Goal: Task Accomplishment & Management: Use online tool/utility

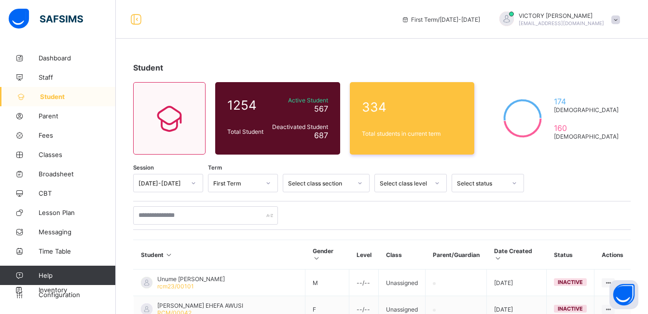
click at [576, 20] on div "VICTORY EMMANUEL [EMAIL_ADDRESS][DOMAIN_NAME]" at bounding box center [560, 19] width 85 height 14
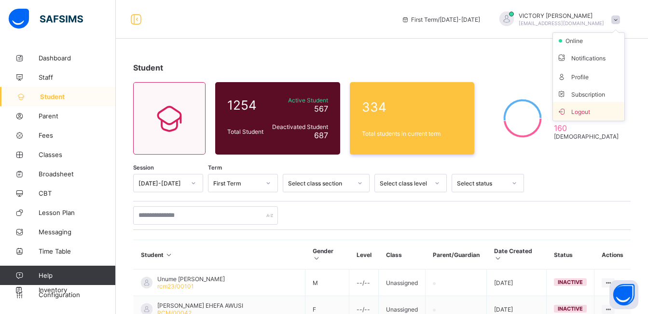
click at [587, 108] on span "Logout" at bounding box center [589, 111] width 64 height 11
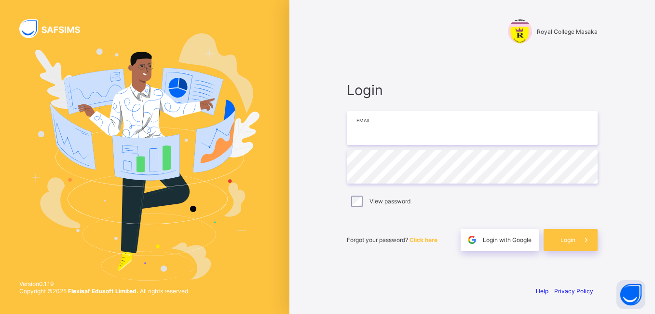
type input "**********"
click at [565, 235] on div "Login" at bounding box center [571, 240] width 54 height 22
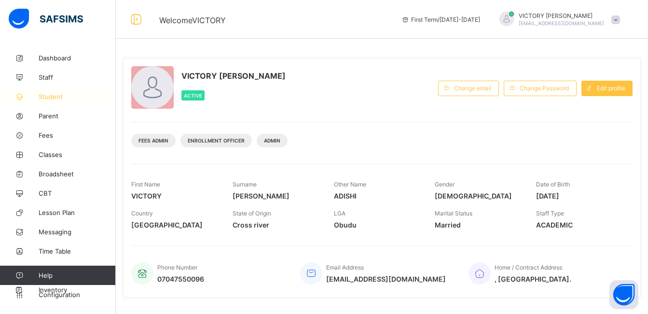
click at [57, 99] on span "Student" at bounding box center [77, 97] width 77 height 8
click at [63, 193] on span "CBT" at bounding box center [77, 193] width 77 height 8
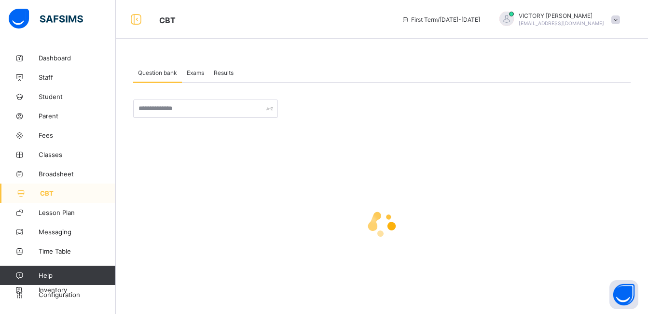
click at [198, 76] on div "Exams" at bounding box center [195, 72] width 27 height 19
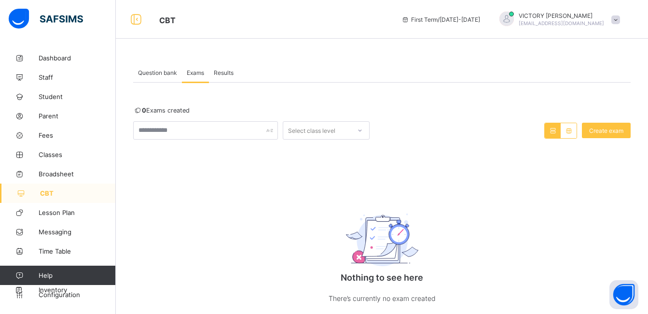
click at [521, 228] on div "Nothing to see here There’s currently no exam created" at bounding box center [381, 255] width 497 height 136
click at [597, 229] on div "Nothing to see here There’s currently no exam created" at bounding box center [381, 255] width 497 height 136
click at [159, 69] on span "Question bank" at bounding box center [157, 72] width 39 height 7
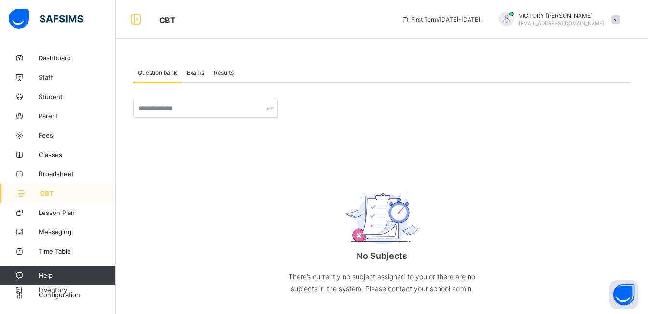
click at [153, 170] on div "No Subjects There’s currently no subject assigned to you or there are no subjec…" at bounding box center [381, 239] width 497 height 149
click at [53, 194] on span "CBT" at bounding box center [78, 193] width 76 height 8
drag, startPoint x: 55, startPoint y: 193, endPoint x: 262, endPoint y: 162, distance: 209.8
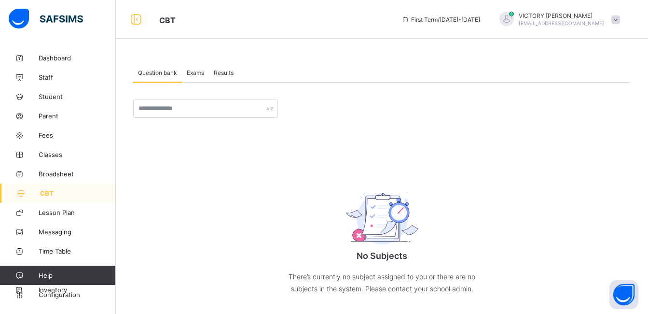
click at [262, 162] on div "No Subjects There’s currently no subject assigned to you or there are no subjec…" at bounding box center [381, 206] width 497 height 214
drag, startPoint x: 183, startPoint y: 102, endPoint x: 172, endPoint y: 126, distance: 26.1
click at [172, 126] on div "No Subjects There’s currently no subject assigned to you or there are no subjec…" at bounding box center [381, 197] width 497 height 231
click at [48, 191] on span "CBT" at bounding box center [78, 193] width 76 height 8
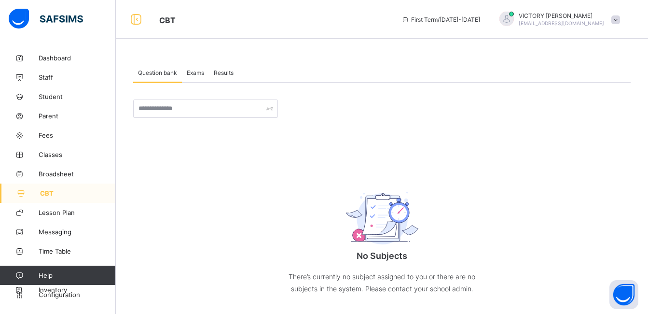
click at [48, 191] on span "CBT" at bounding box center [78, 193] width 76 height 8
click at [49, 191] on span "CBT" at bounding box center [78, 193] width 76 height 8
click at [50, 191] on span "CBT" at bounding box center [78, 193] width 76 height 8
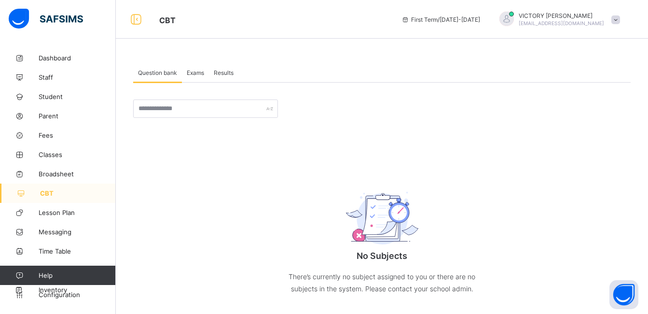
click at [194, 81] on div "Exams" at bounding box center [195, 72] width 27 height 19
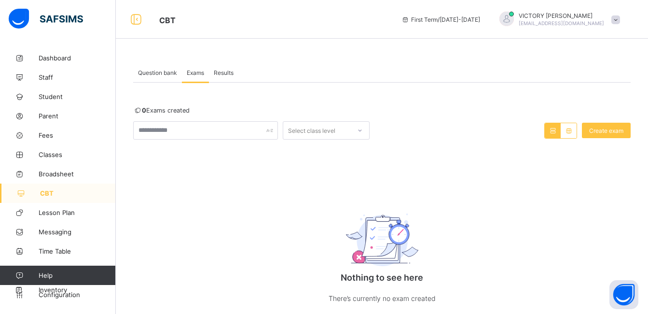
click at [224, 72] on span "Results" at bounding box center [224, 72] width 20 height 7
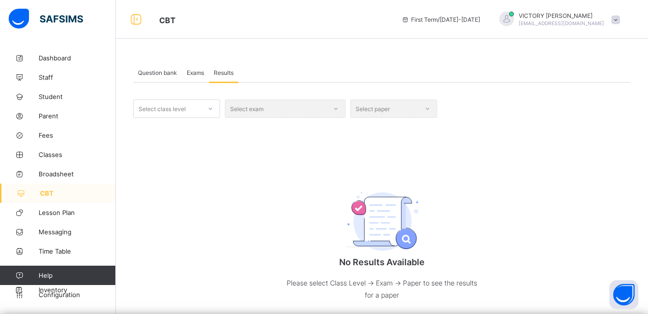
click at [201, 75] on span "Exams" at bounding box center [195, 72] width 17 height 7
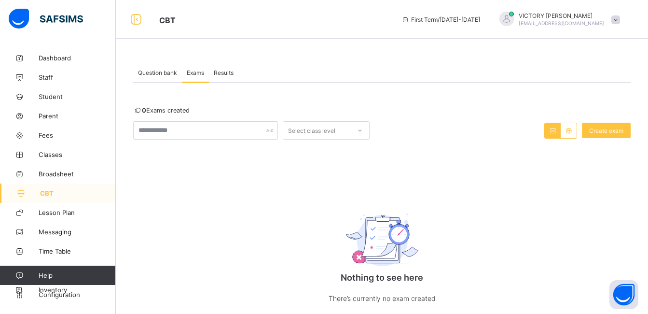
click at [359, 133] on icon at bounding box center [360, 130] width 6 height 10
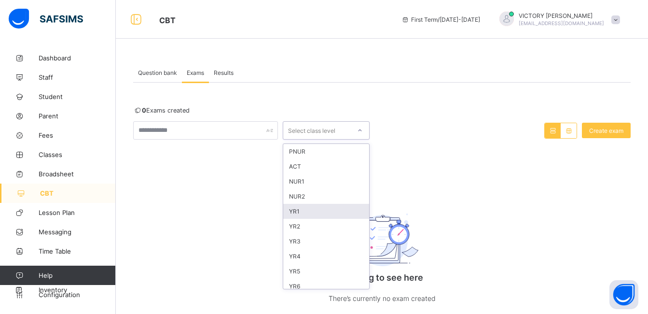
click at [313, 206] on div "YR1" at bounding box center [326, 211] width 86 height 15
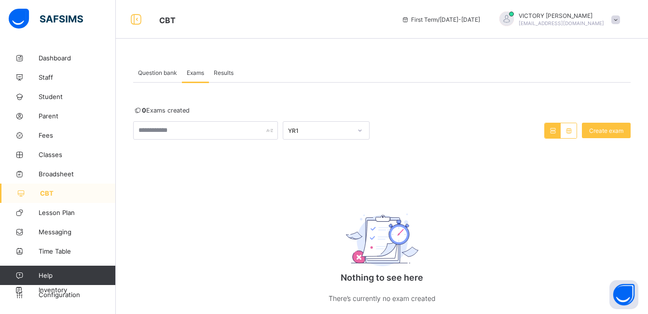
click at [163, 75] on span "Question bank" at bounding box center [157, 72] width 39 height 7
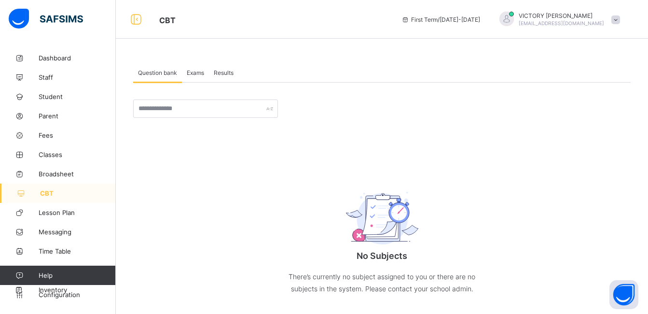
click at [199, 76] on div "Exams" at bounding box center [195, 72] width 27 height 19
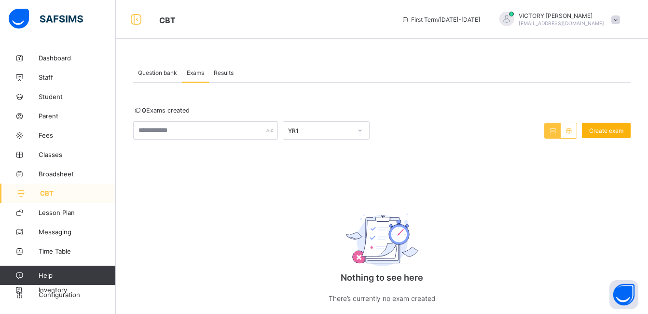
click at [614, 134] on div "Create exam" at bounding box center [606, 130] width 49 height 15
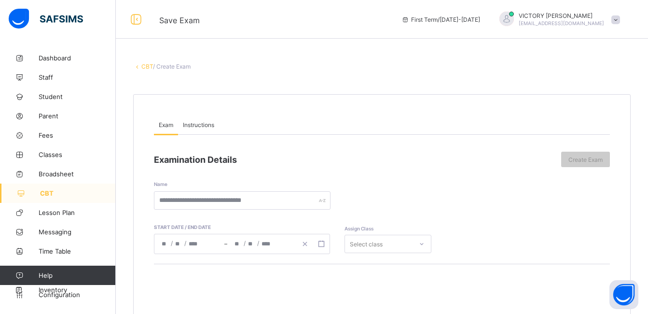
drag, startPoint x: 445, startPoint y: 75, endPoint x: 335, endPoint y: 134, distance: 124.7
click at [335, 134] on div "CBT / Create Exam Exam Instructions Exam Instructions Examination Details Creat…" at bounding box center [382, 296] width 532 height 496
click at [66, 198] on link "CBT" at bounding box center [58, 192] width 116 height 19
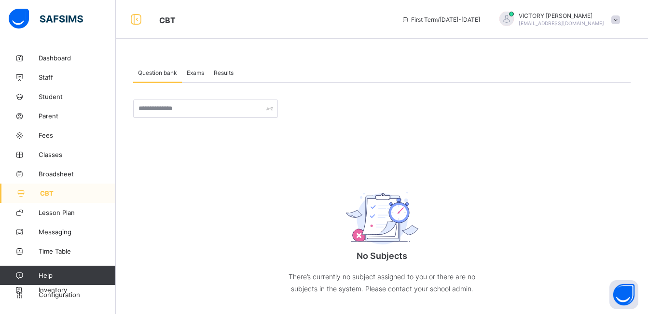
click at [182, 95] on div "No Subjects There’s currently no subject assigned to you or there are no subjec…" at bounding box center [381, 197] width 497 height 231
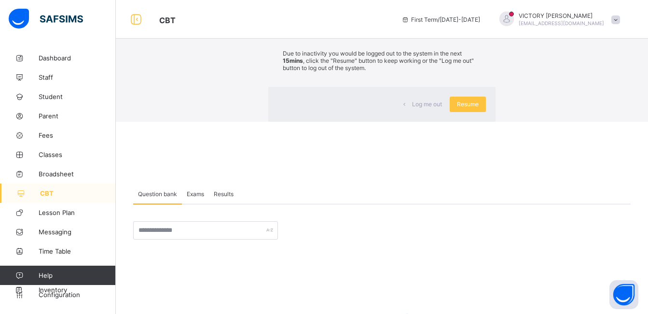
click at [477, 26] on div "×" at bounding box center [481, 18] width 9 height 16
